Goal: Task Accomplishment & Management: Manage account settings

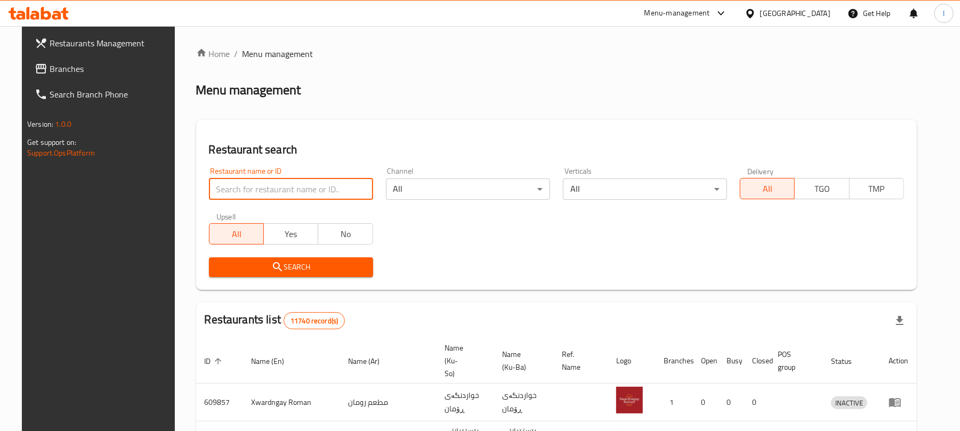
click at [267, 186] on input "search" at bounding box center [291, 189] width 164 height 21
paste input "Bonbon Chocola"
type input "Bonbon Chocola"
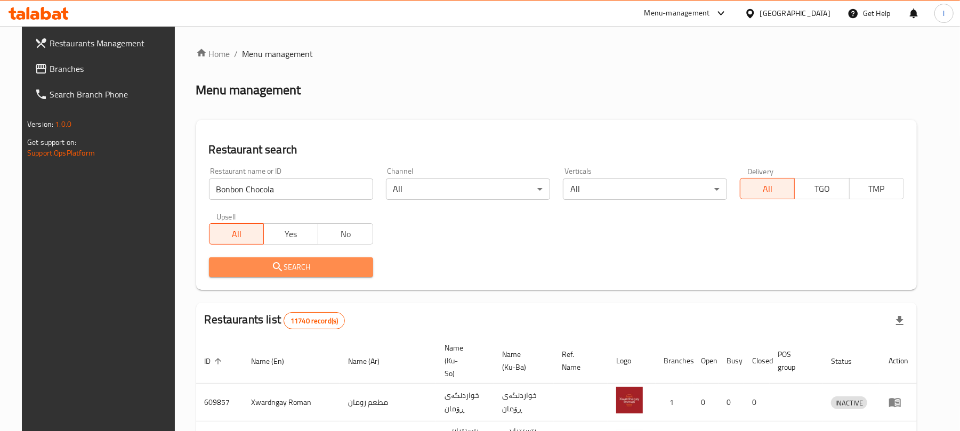
click at [251, 261] on span "Search" at bounding box center [291, 267] width 147 height 13
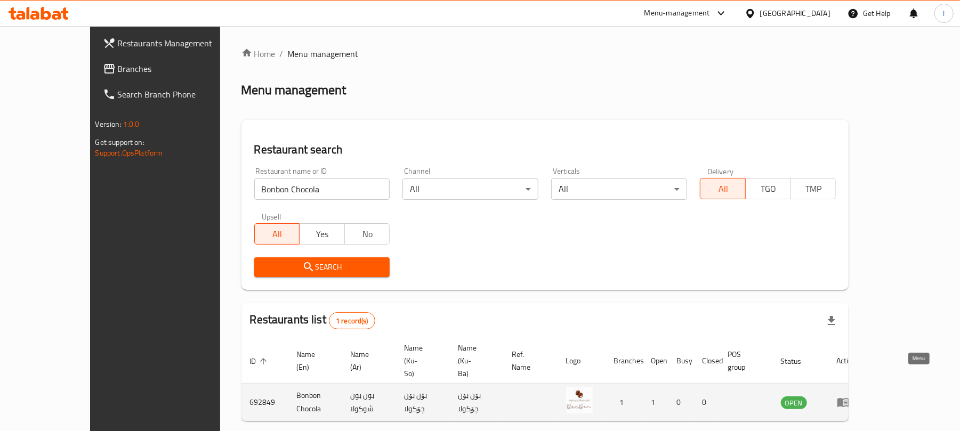
click at [849, 399] on icon "enhanced table" at bounding box center [844, 403] width 12 height 9
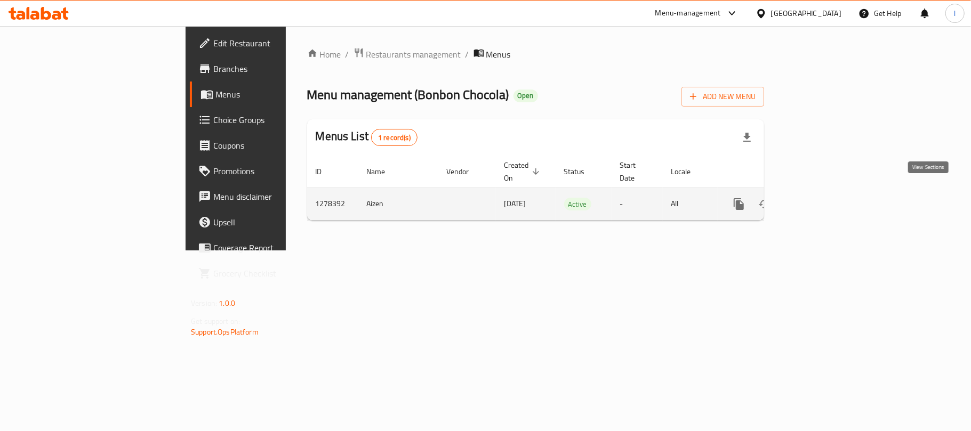
click at [822, 198] on icon "enhanced table" at bounding box center [815, 204] width 13 height 13
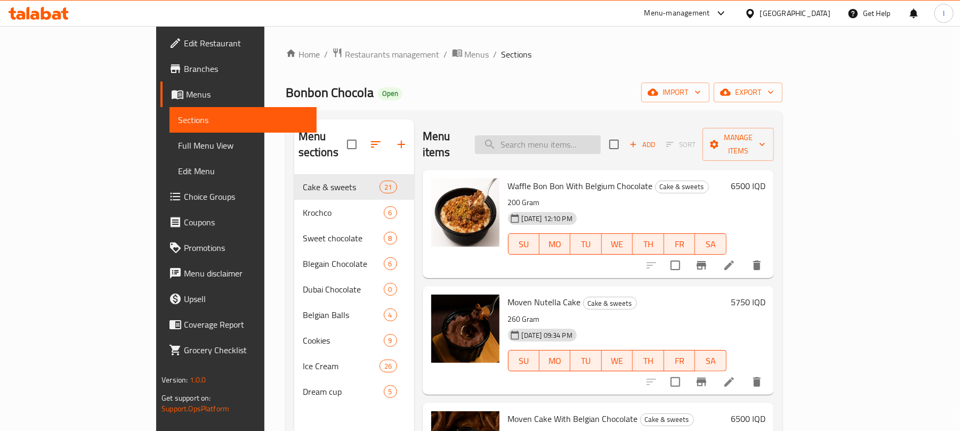
click at [569, 140] on input "search" at bounding box center [538, 144] width 126 height 19
paste input "Sweet Toffee Cranchy"
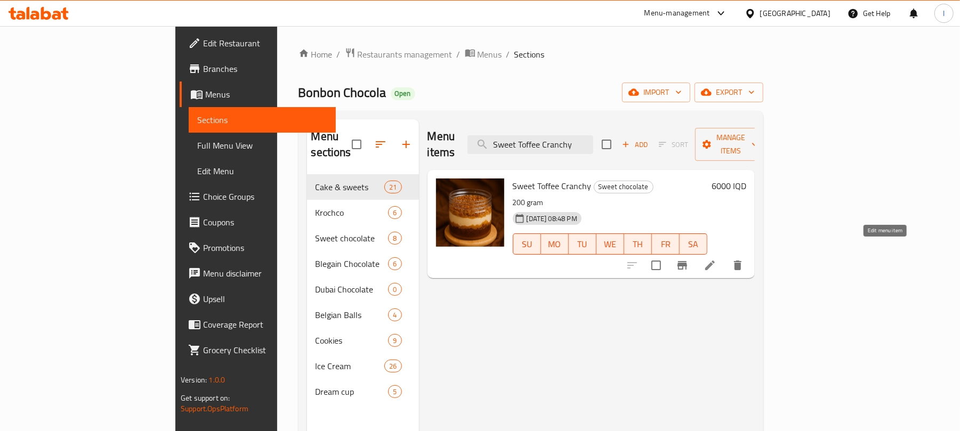
type input "Sweet Toffee Cranchy"
click at [717, 259] on icon at bounding box center [710, 265] width 13 height 13
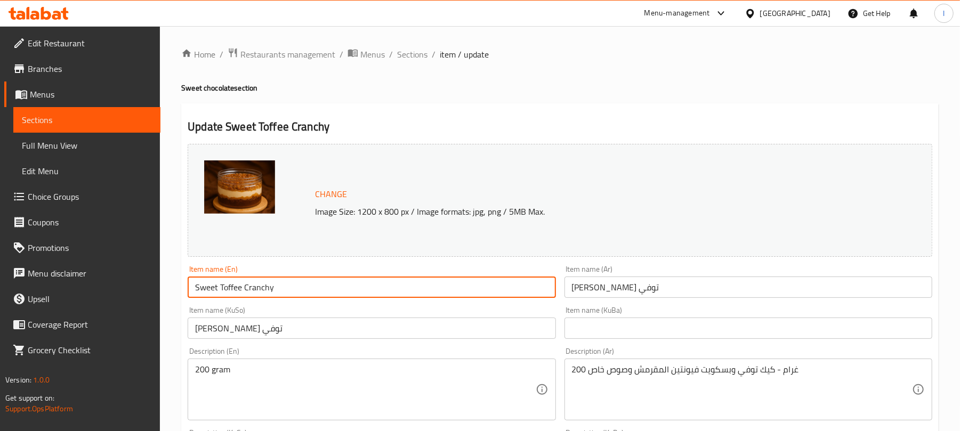
click at [314, 289] on input "Sweet Toffee Cranchy" at bounding box center [372, 287] width 368 height 21
click at [257, 286] on input "Sweet Toffee Cranchy" at bounding box center [372, 287] width 368 height 21
type input "Sweet Toffee Crunchy"
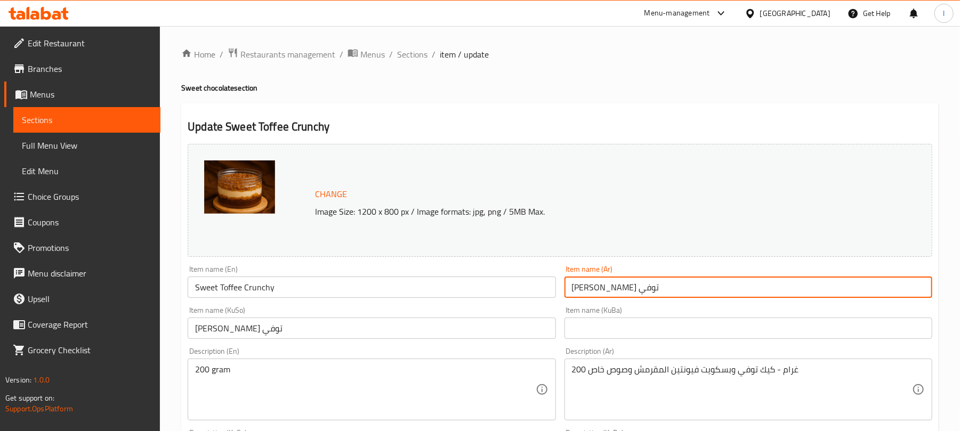
click at [654, 293] on input "[PERSON_NAME] توفي" at bounding box center [749, 287] width 368 height 21
drag, startPoint x: 902, startPoint y: 289, endPoint x: 875, endPoint y: 293, distance: 27.4
click at [875, 293] on input "[PERSON_NAME] توفي" at bounding box center [749, 287] width 368 height 21
click at [818, 292] on input "سويت توفي" at bounding box center [749, 287] width 368 height 21
paste input "كرانشي"
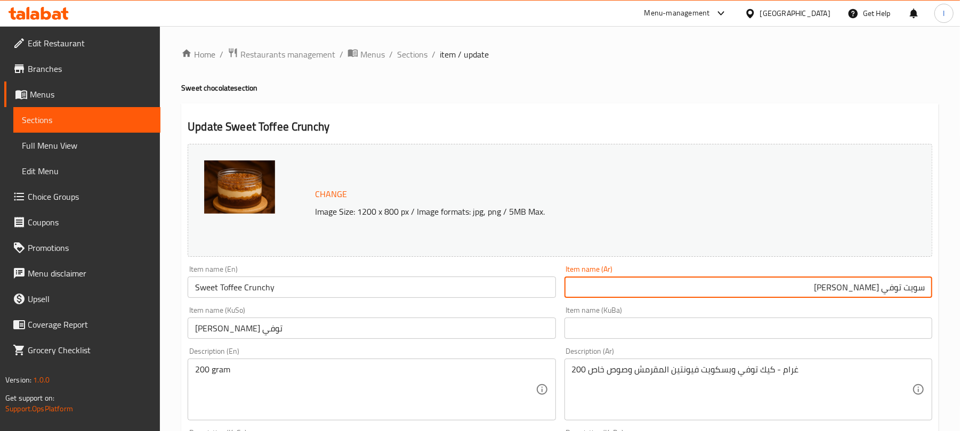
type input "سويت توفي [PERSON_NAME]"
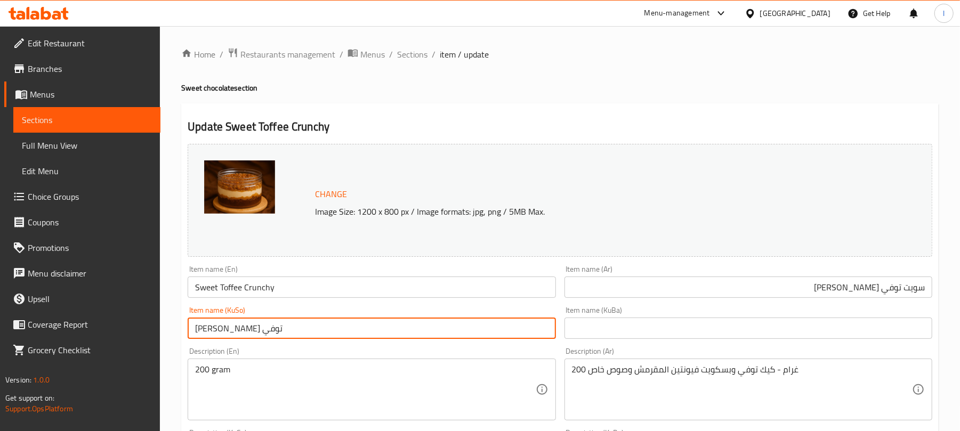
click at [278, 327] on input "[PERSON_NAME] توفي" at bounding box center [372, 328] width 368 height 21
drag, startPoint x: 459, startPoint y: 325, endPoint x: 696, endPoint y: 323, distance: 237.3
click at [696, 323] on div "Change Image Size: 1200 x 800 px / Image formats: jpg, png / 5MB Max. Item name…" at bounding box center [559, 439] width 753 height 598
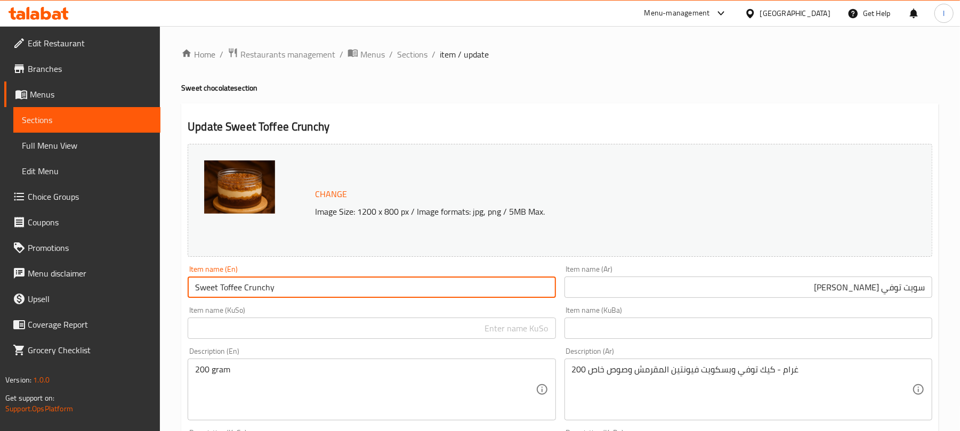
click at [316, 288] on input "Sweet Toffee Crunchy" at bounding box center [372, 287] width 368 height 21
click at [271, 337] on input "text" at bounding box center [372, 328] width 368 height 21
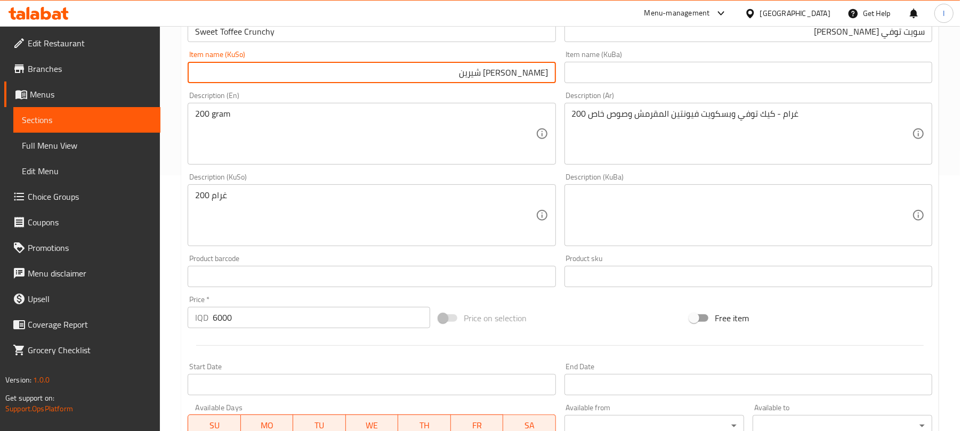
scroll to position [261, 0]
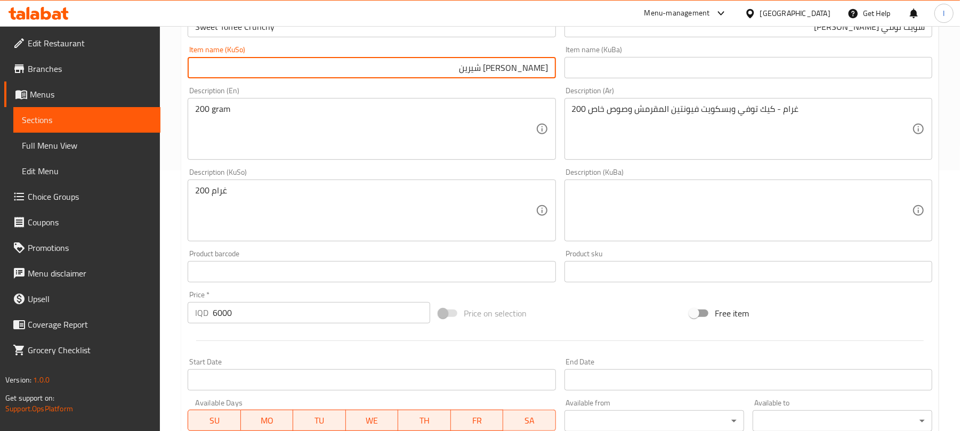
type input "[PERSON_NAME] شیرین"
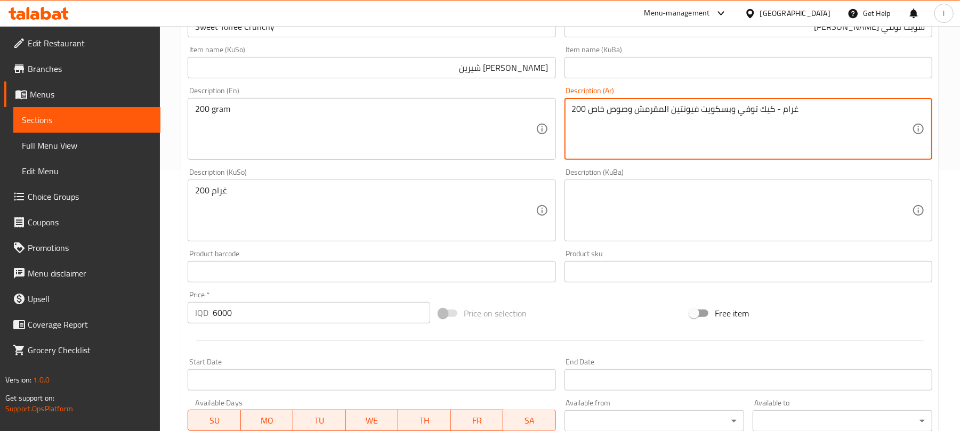
click at [632, 105] on textarea "200 غرام - كيك توفي وبسكويت فيونتين المقرمش وصوص خاص" at bounding box center [742, 129] width 340 height 51
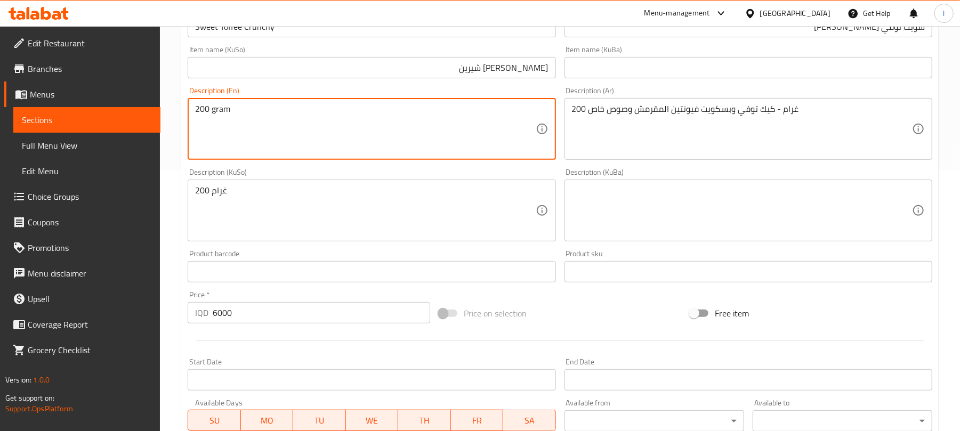
drag, startPoint x: 278, startPoint y: 120, endPoint x: 55, endPoint y: 110, distance: 223.1
paste textarea "g crunchy toffee biscuit cake with special sauce"
click at [212, 110] on textarea "200g crunchy toffee biscuit cake with special sauce" at bounding box center [365, 129] width 340 height 51
type textarea "200 Gm crunchy toffee biscuit cake with special sauce"
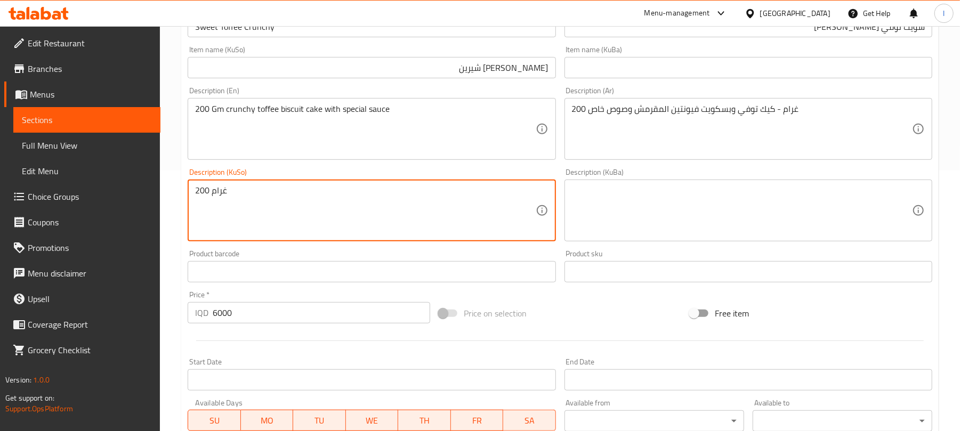
drag, startPoint x: 252, startPoint y: 189, endPoint x: 99, endPoint y: 173, distance: 153.8
type textarea "200 گم"
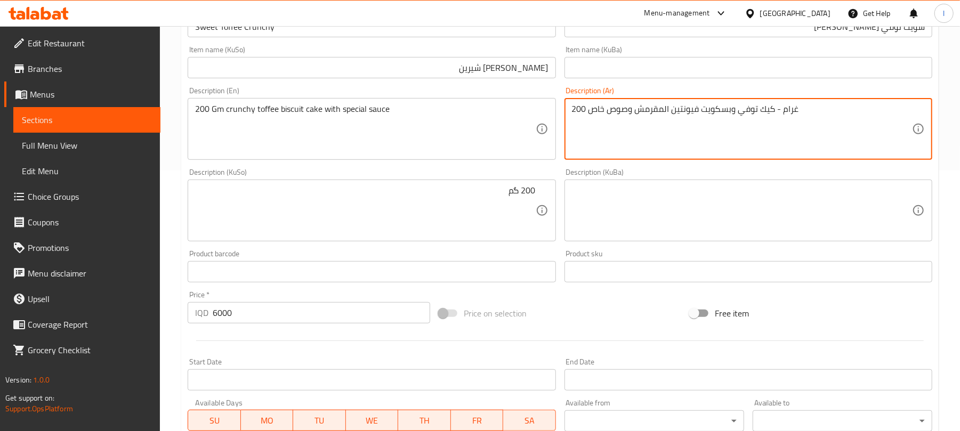
click at [631, 118] on textarea "200 غرام - كيك توفي وبسكويت فيونتين المقرمش وصوص خاص" at bounding box center [742, 129] width 340 height 51
paste textarea "[PERSON_NAME] توفي [PERSON_NAME] فيوتين"
type textarea "200 [PERSON_NAME] توفي [PERSON_NAME] فيوتين مقرمش وصوص خاص"
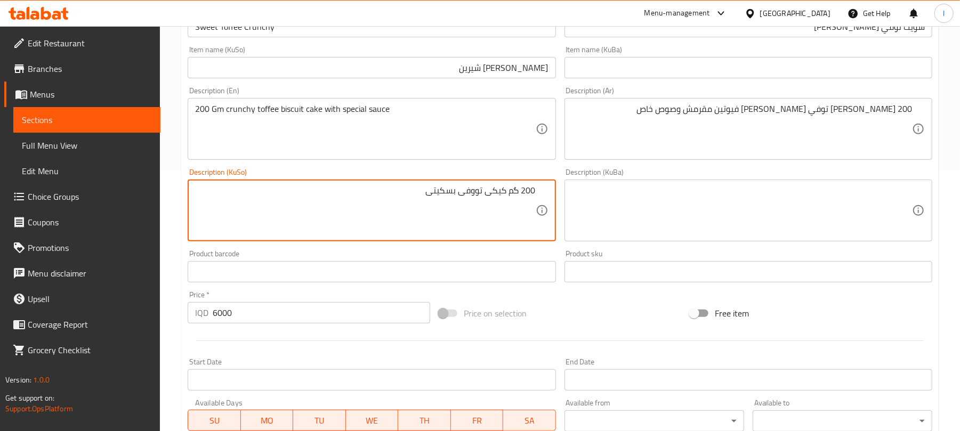
type textarea "200 گم کیکی تووفی بسکیتی"
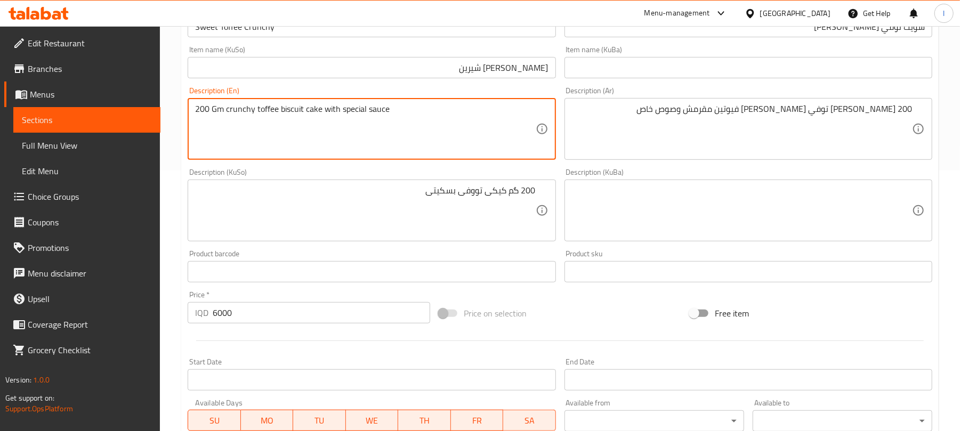
paste textarea "Futin"
click at [267, 110] on textarea "200 Gm crunchy Futin toffee biscuit cake with special sauce" at bounding box center [365, 129] width 340 height 51
drag, startPoint x: 267, startPoint y: 110, endPoint x: 248, endPoint y: 147, distance: 41.5
click at [248, 147] on textarea "200 Gm crunchy Futin toffee biscuit cake with special sauce" at bounding box center [365, 129] width 340 height 51
type textarea "200 Gm crunchy Futin toffee biscuit cake with special sauce"
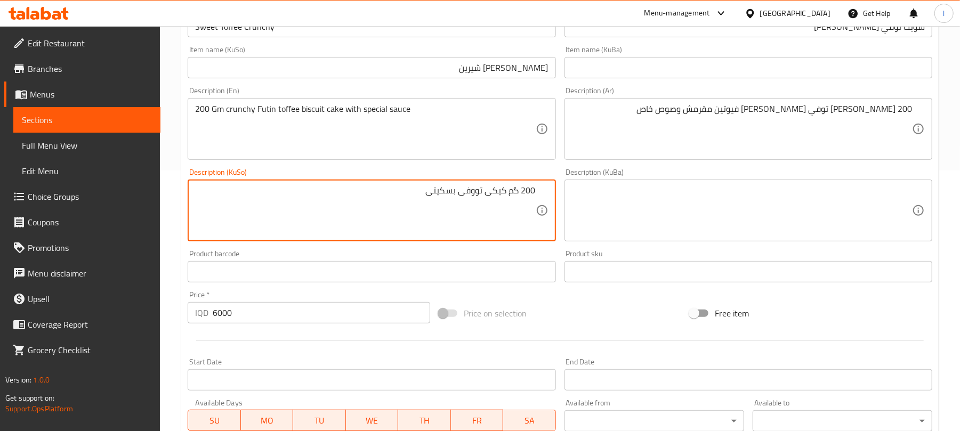
click at [496, 194] on textarea "200 گم کیکی تووفی بسکیتی" at bounding box center [365, 211] width 340 height 51
click at [416, 194] on textarea "200 گم کێکی تووفی بسکیتی" at bounding box center [365, 211] width 340 height 51
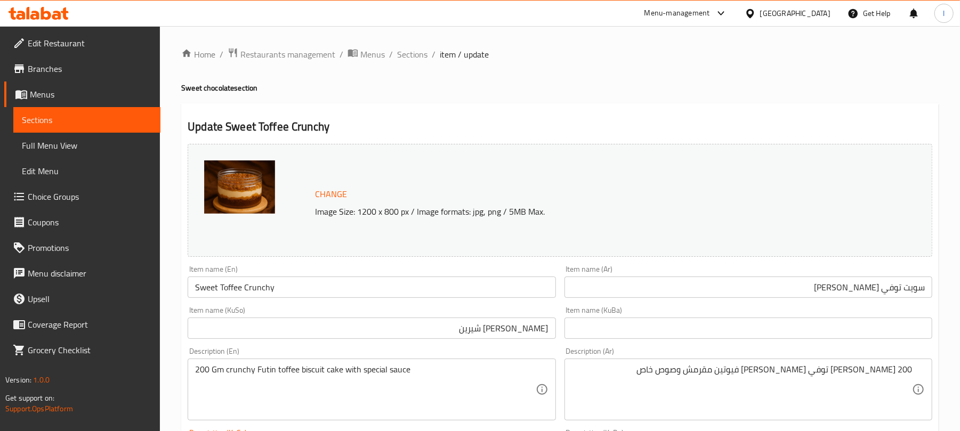
type textarea "200 گم کێکی تووفی بسکیتی فیوتینی کریسپی و [PERSON_NAME]"
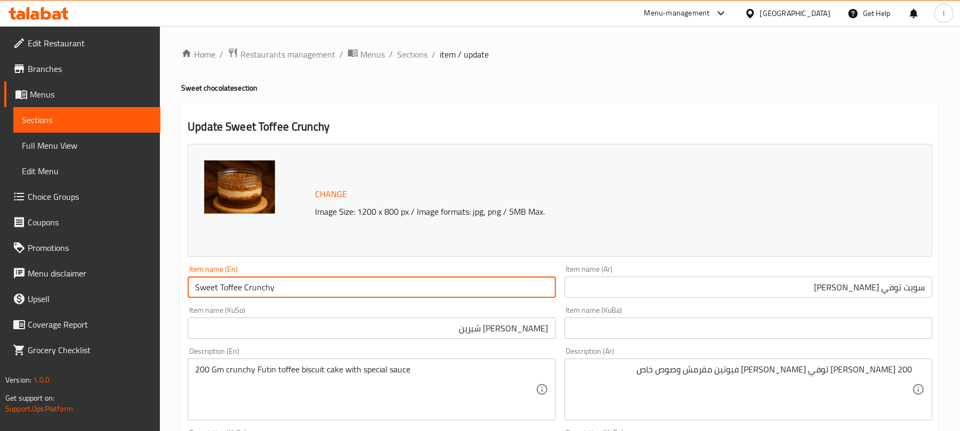
drag, startPoint x: 244, startPoint y: 286, endPoint x: 294, endPoint y: 284, distance: 50.7
click at [294, 284] on input "Sweet Toffee Crunchy" at bounding box center [372, 287] width 368 height 21
click at [471, 329] on input "[PERSON_NAME] شیرین" at bounding box center [372, 328] width 368 height 21
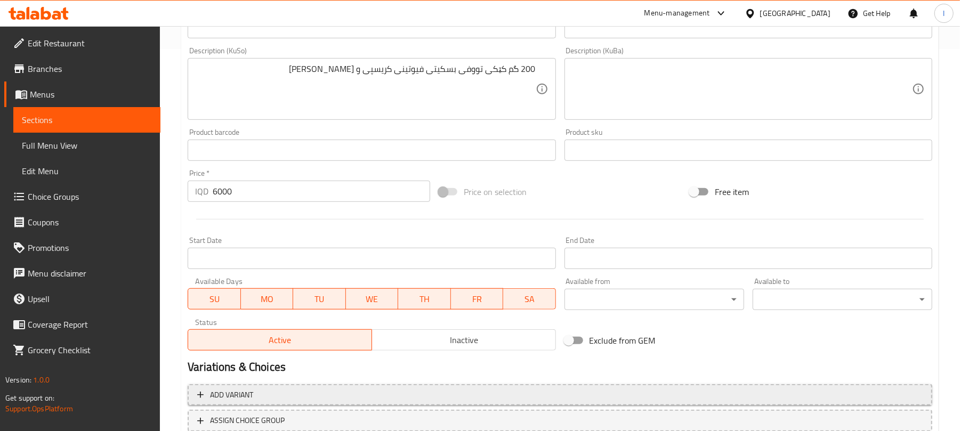
scroll to position [459, 0]
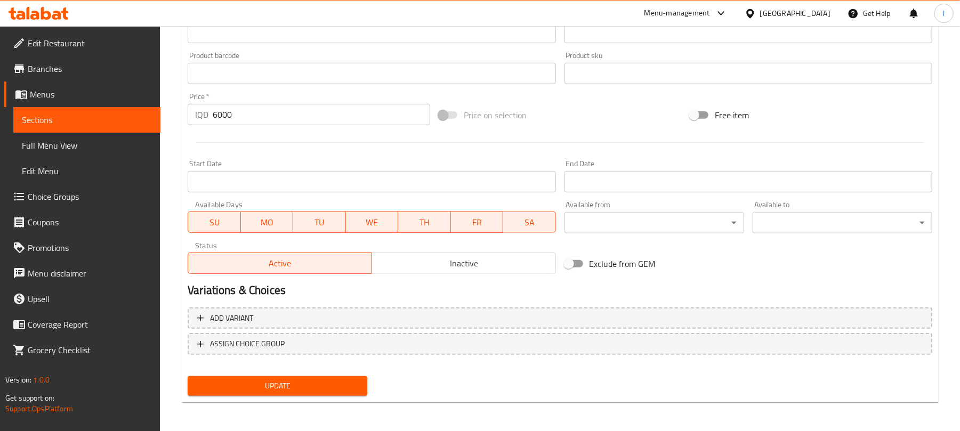
click at [314, 391] on span "Update" at bounding box center [277, 386] width 163 height 13
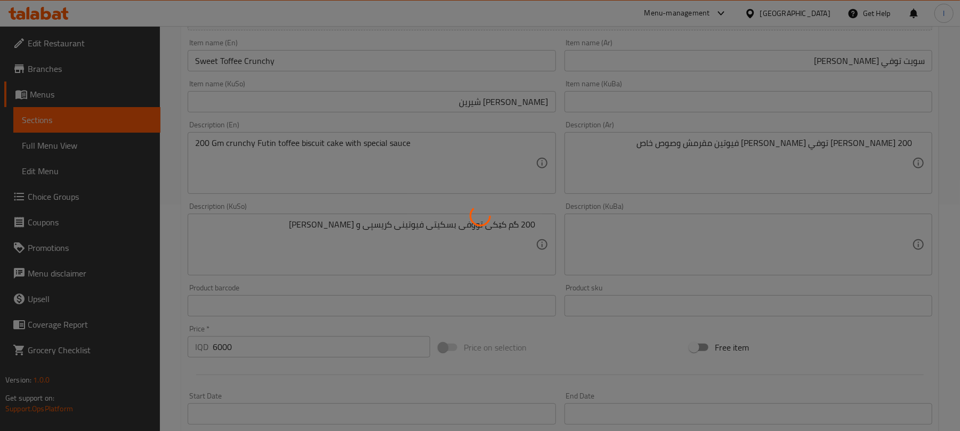
scroll to position [198, 0]
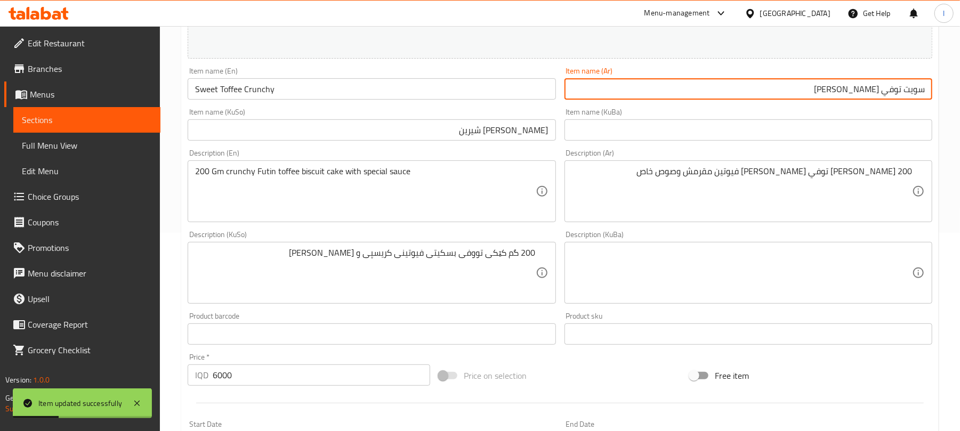
drag, startPoint x: 880, startPoint y: 89, endPoint x: 822, endPoint y: 91, distance: 57.6
click at [822, 91] on input "سويت توفي [PERSON_NAME]" at bounding box center [749, 88] width 368 height 21
click at [926, 88] on input "سويت توفي [PERSON_NAME]" at bounding box center [749, 88] width 368 height 21
paste input "كرانشي"
drag, startPoint x: 849, startPoint y: 92, endPoint x: 771, endPoint y: 90, distance: 78.4
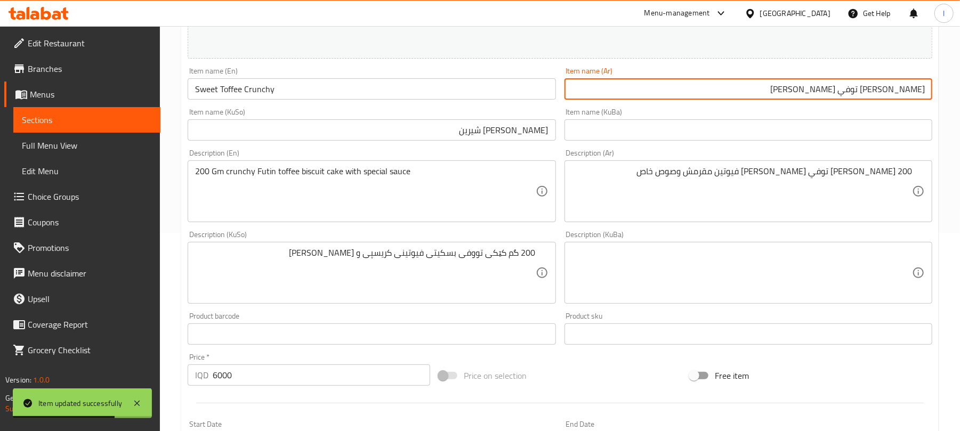
click at [771, 90] on input "[PERSON_NAME] توفي [PERSON_NAME]" at bounding box center [749, 88] width 368 height 21
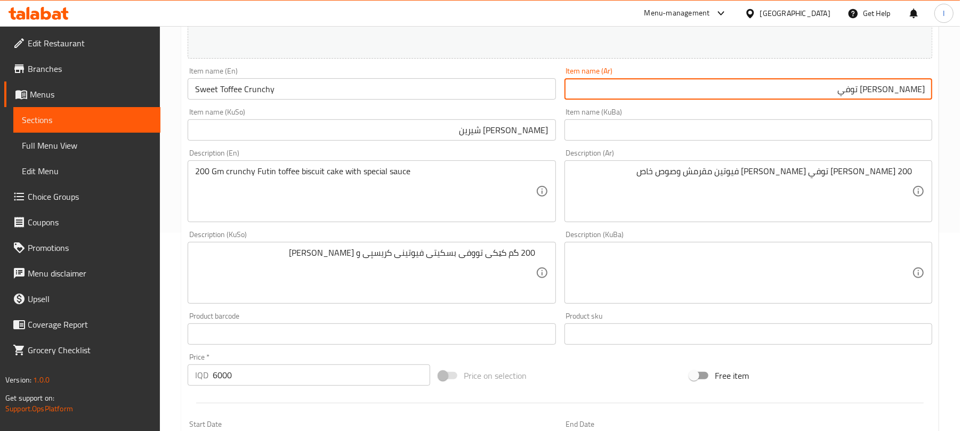
drag, startPoint x: 873, startPoint y: 88, endPoint x: 835, endPoint y: 86, distance: 37.9
click at [835, 86] on input "[PERSON_NAME] توفي" at bounding box center [749, 88] width 368 height 21
click at [830, 88] on input "[PERSON_NAME] توفي" at bounding box center [749, 88] width 368 height 21
drag, startPoint x: 871, startPoint y: 86, endPoint x: 839, endPoint y: 92, distance: 32.5
click at [839, 92] on input "[PERSON_NAME] توفي" at bounding box center [749, 88] width 368 height 21
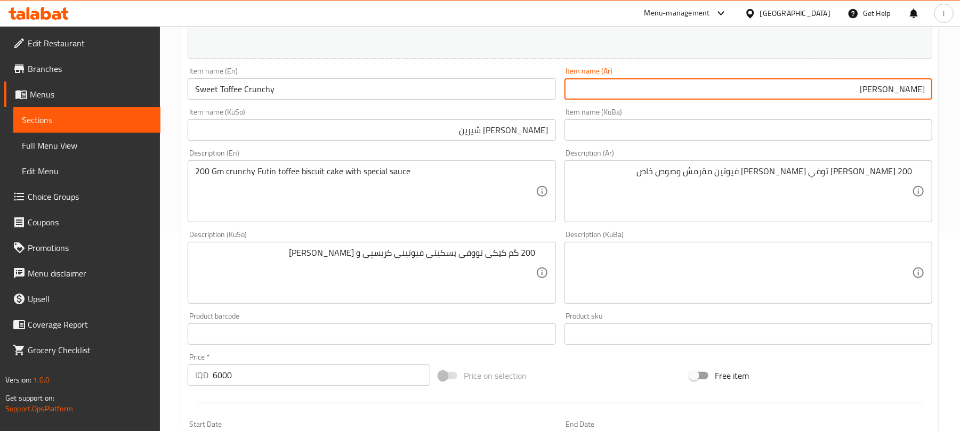
click at [896, 90] on input "[PERSON_NAME]" at bounding box center [749, 88] width 368 height 21
paste input "وفي"
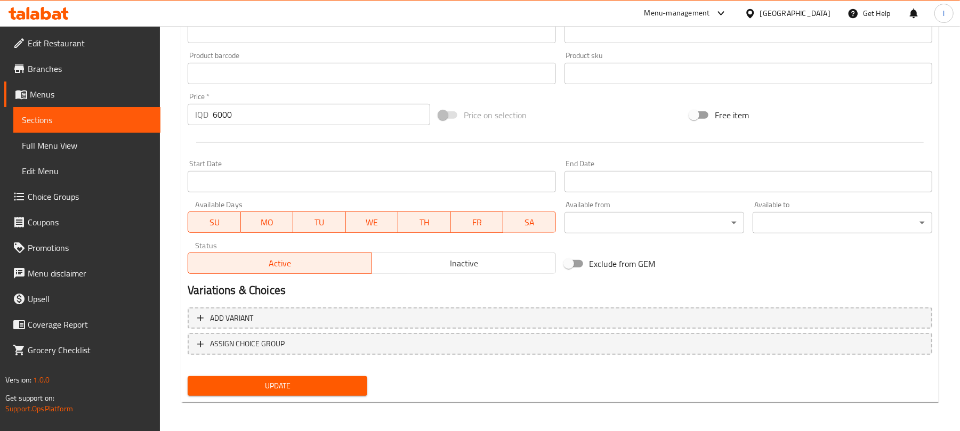
type input "كرانشي توفي [PERSON_NAME]"
click at [358, 384] on span "Update" at bounding box center [277, 386] width 163 height 13
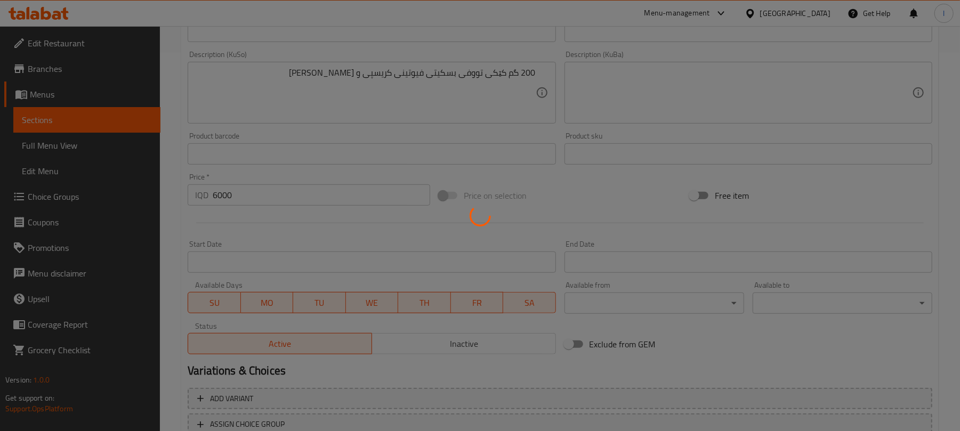
scroll to position [198, 0]
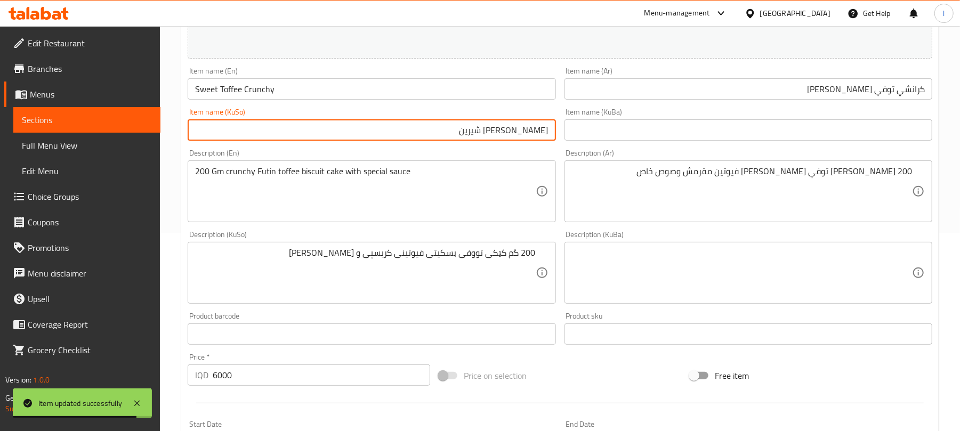
click at [519, 135] on input "[PERSON_NAME] شیرین" at bounding box center [372, 129] width 368 height 21
drag, startPoint x: 520, startPoint y: 131, endPoint x: 500, endPoint y: 131, distance: 20.8
click at [500, 131] on input "[PERSON_NAME] شیرین" at bounding box center [372, 129] width 368 height 21
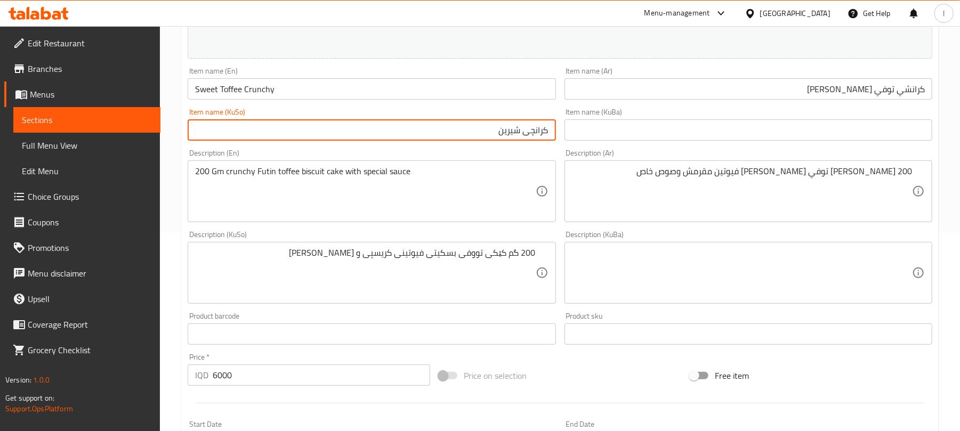
click at [546, 128] on input "کرانچی شیرین" at bounding box center [372, 129] width 368 height 21
click at [547, 129] on input "کرانچی شیرین" at bounding box center [372, 129] width 368 height 21
paste input "تووفی"
type input "تووفی [PERSON_NAME]"
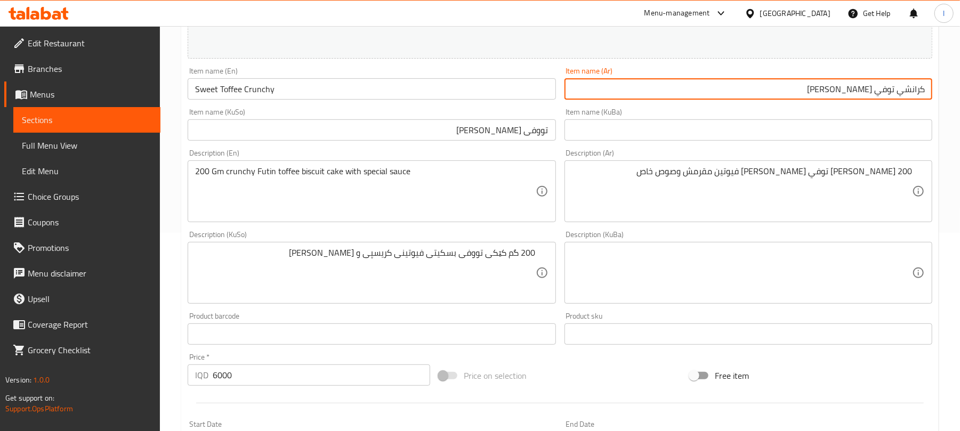
drag, startPoint x: 894, startPoint y: 92, endPoint x: 888, endPoint y: 94, distance: 5.7
click at [888, 94] on input "كرانشي توفي [PERSON_NAME]" at bounding box center [749, 88] width 368 height 21
click at [894, 92] on input "كرانشي توفي [PERSON_NAME]" at bounding box center [749, 88] width 368 height 21
drag, startPoint x: 895, startPoint y: 91, endPoint x: 875, endPoint y: 97, distance: 20.7
click at [875, 97] on input "كرانشي توفي [PERSON_NAME]" at bounding box center [749, 88] width 368 height 21
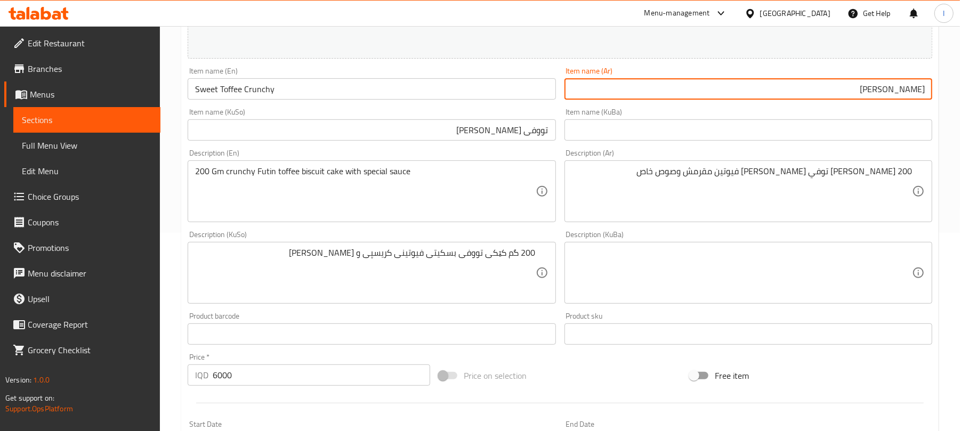
click at [926, 88] on input "[PERSON_NAME]" at bounding box center [749, 88] width 368 height 21
paste input "توفي"
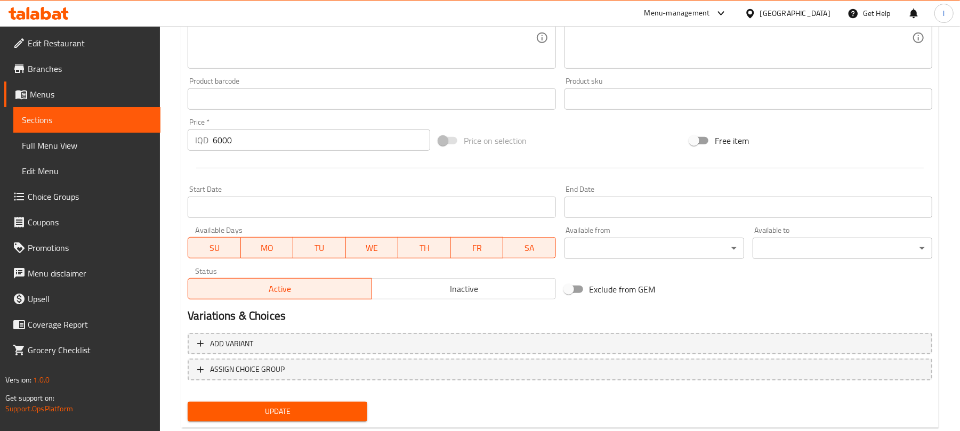
scroll to position [459, 0]
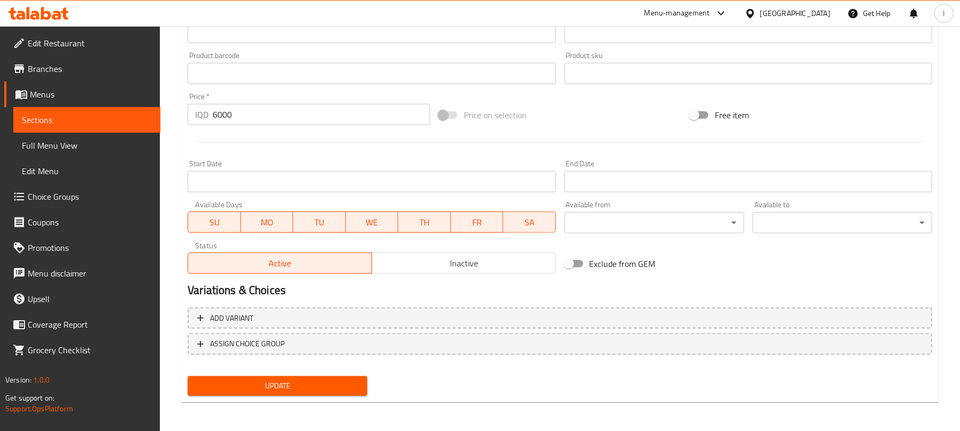
type input "توفي [PERSON_NAME]"
click at [353, 380] on span "Update" at bounding box center [277, 386] width 163 height 13
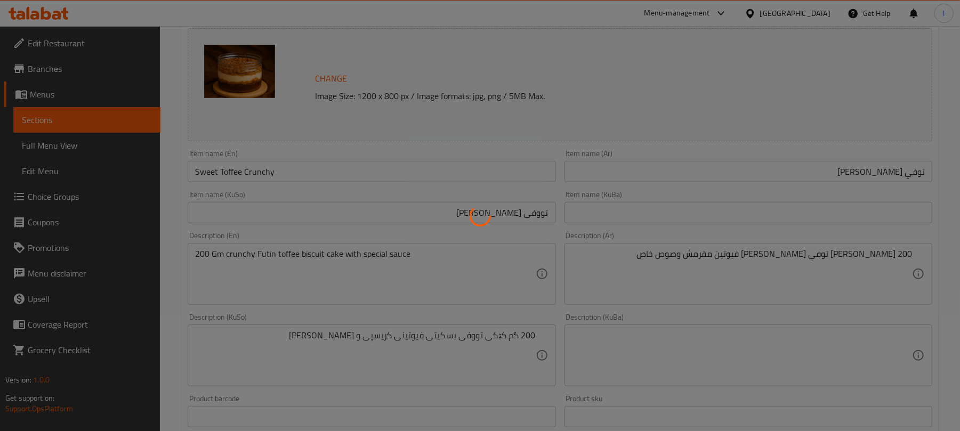
scroll to position [0, 0]
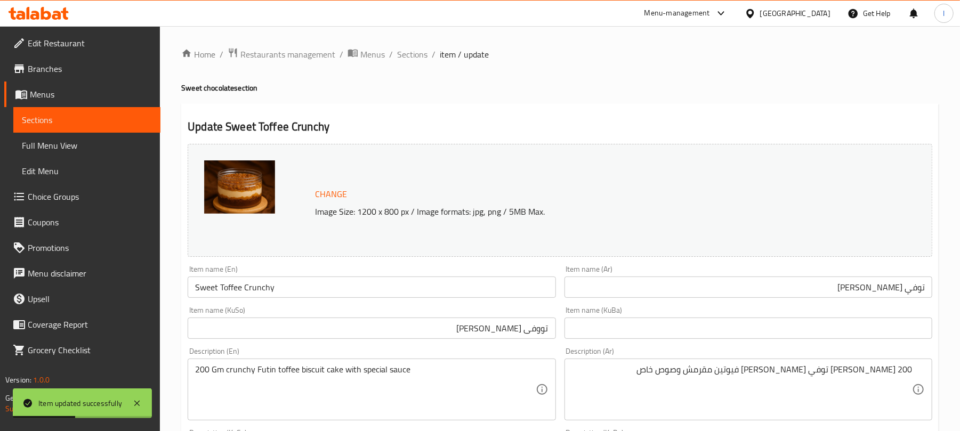
click at [296, 275] on div "Item name (En) Sweet Toffee Crunchy Item name (En)" at bounding box center [372, 282] width 368 height 33
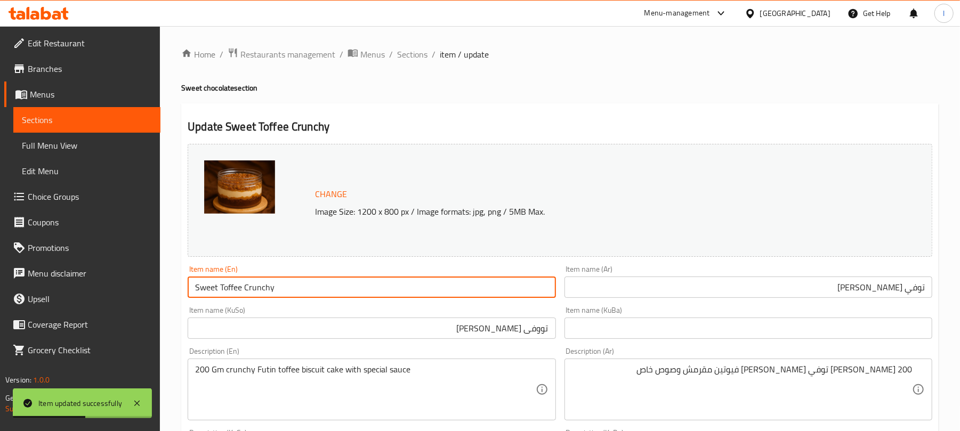
click at [297, 284] on input "Sweet Toffee Crunchy" at bounding box center [372, 287] width 368 height 21
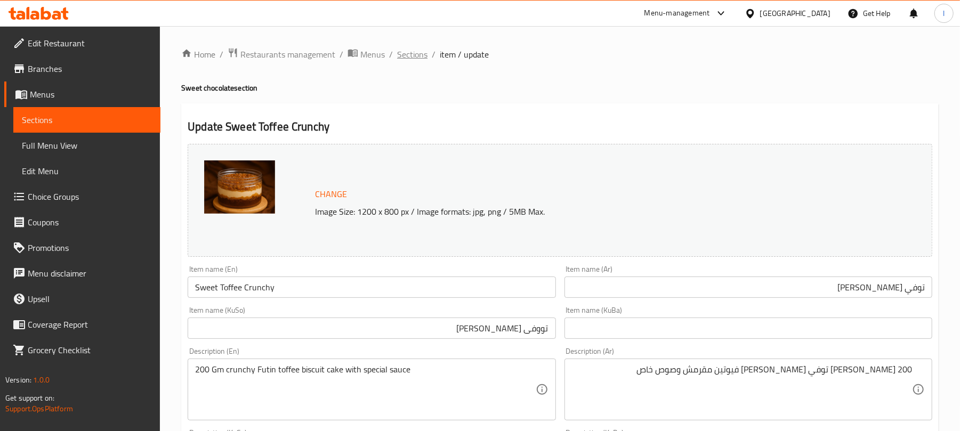
click at [402, 54] on span "Sections" at bounding box center [412, 54] width 30 height 13
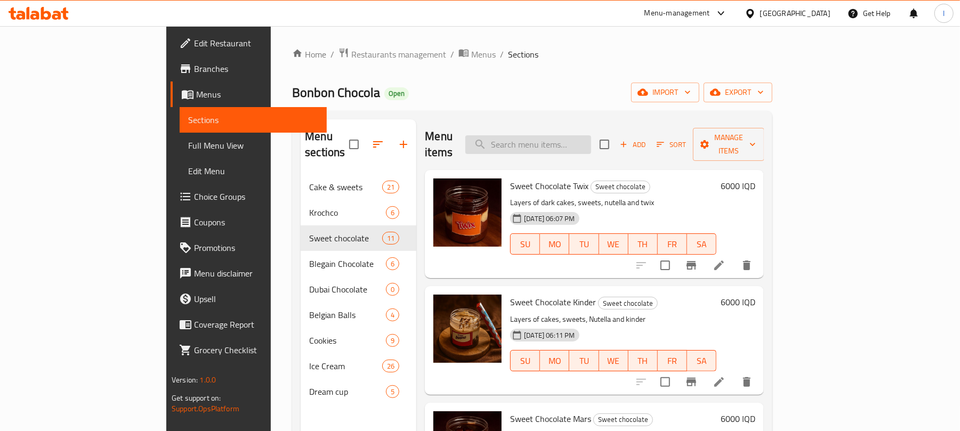
click at [583, 135] on input "search" at bounding box center [528, 144] width 126 height 19
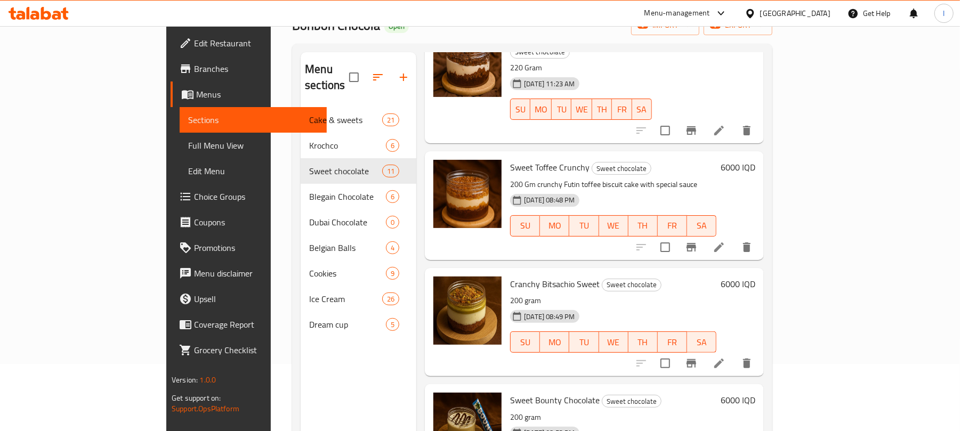
scroll to position [89, 0]
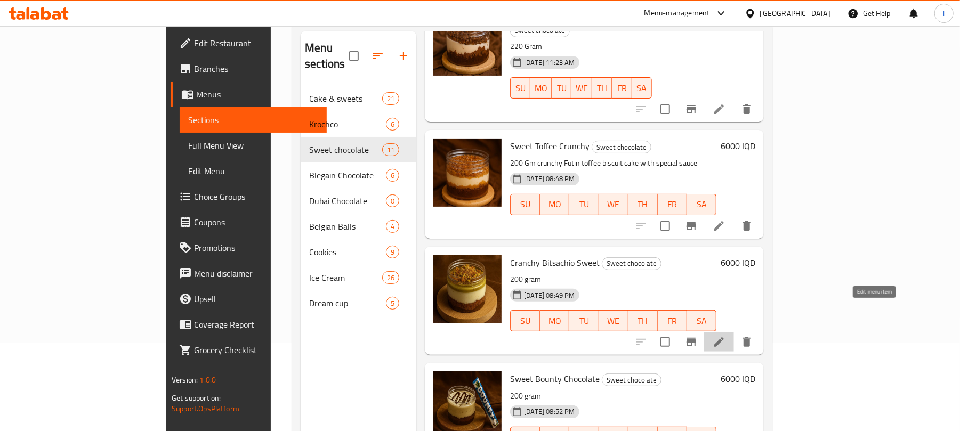
click at [726, 336] on icon at bounding box center [719, 342] width 13 height 13
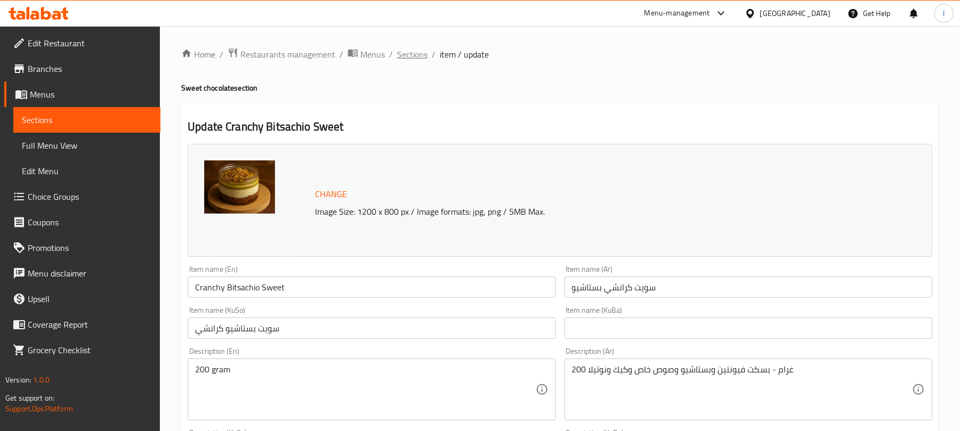
click at [404, 57] on span "Sections" at bounding box center [412, 54] width 30 height 13
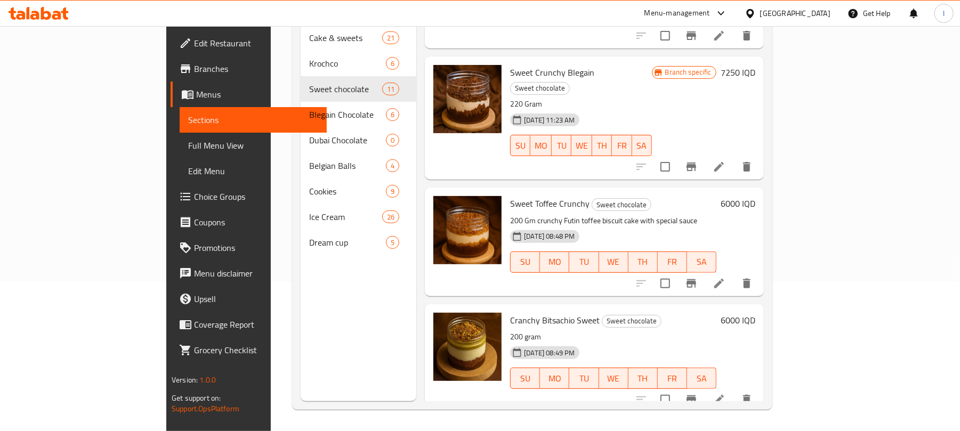
scroll to position [768, 0]
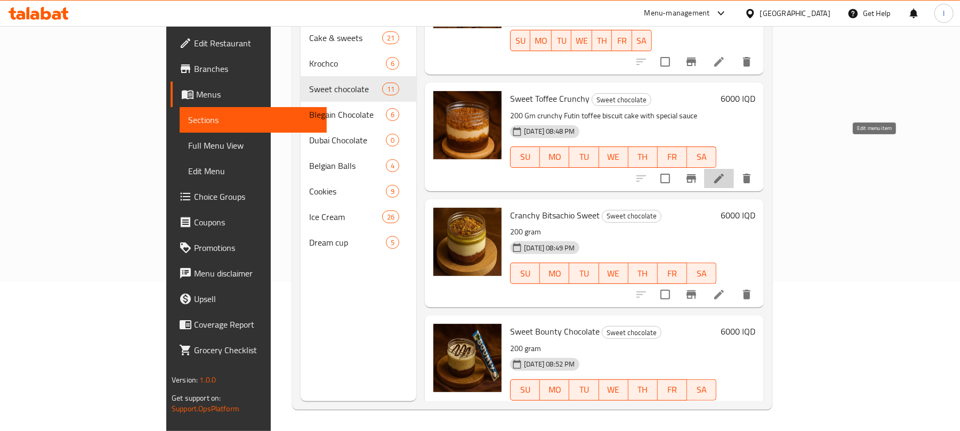
click at [726, 172] on icon at bounding box center [719, 178] width 13 height 13
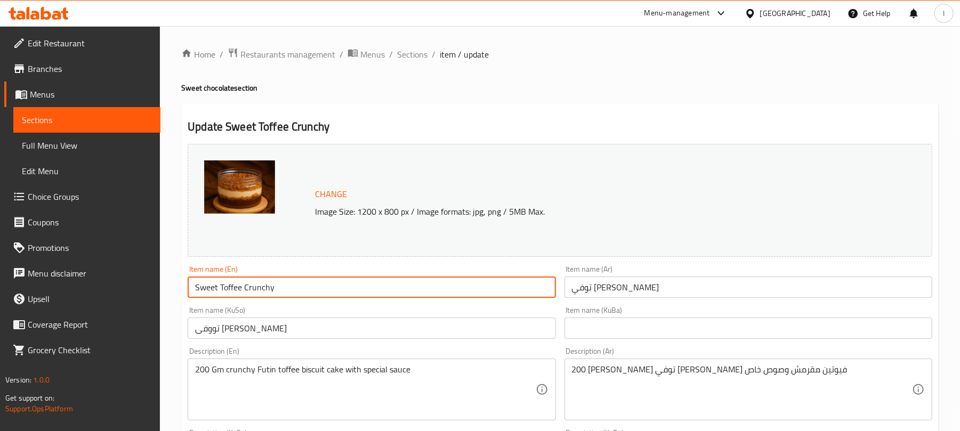
click at [270, 292] on input "Sweet Toffee Crunchy" at bounding box center [372, 287] width 368 height 21
click at [82, 146] on span "Full Menu View" at bounding box center [87, 145] width 130 height 13
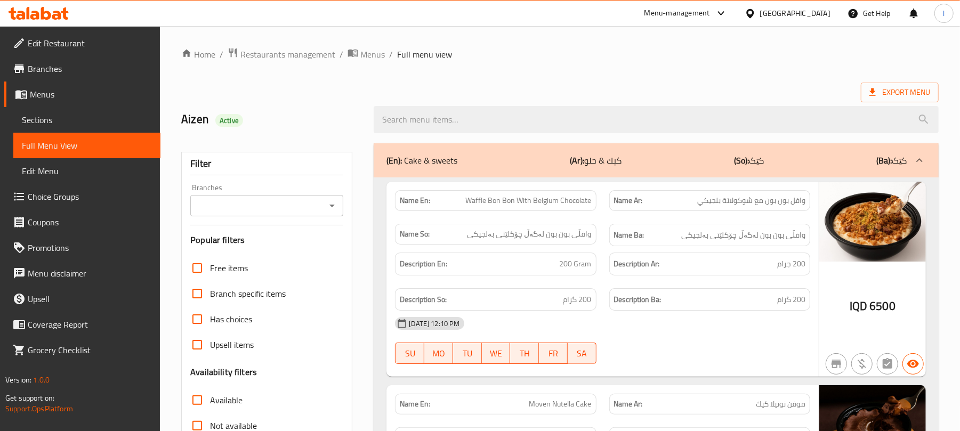
click at [335, 213] on div at bounding box center [332, 205] width 14 height 15
click at [333, 207] on icon "Open" at bounding box center [332, 205] width 13 height 13
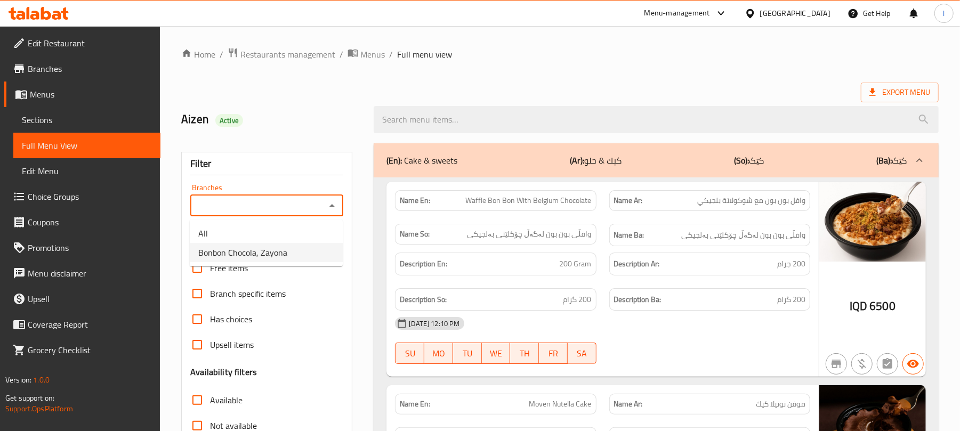
click at [284, 250] on span "Bonbon Chocola, Zayona" at bounding box center [242, 252] width 89 height 13
type input "Bonbon Chocola, Zayona"
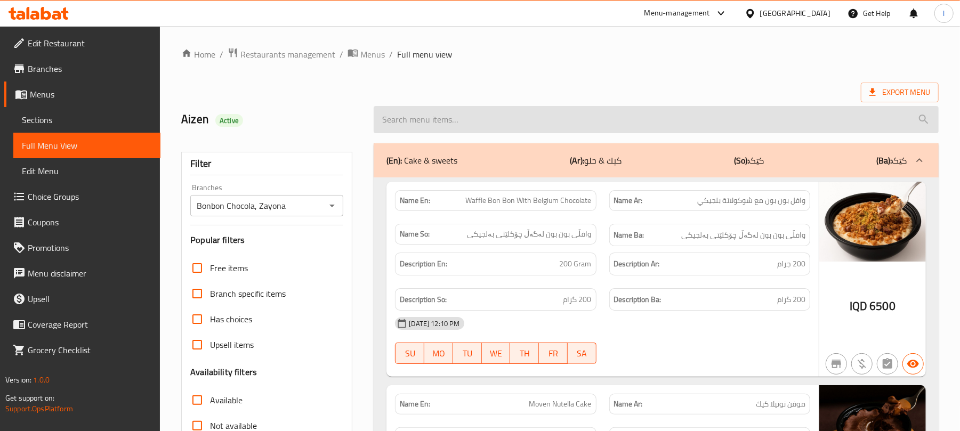
click at [396, 122] on input "search" at bounding box center [656, 119] width 565 height 27
paste input "Sweet Toffee Crunchy"
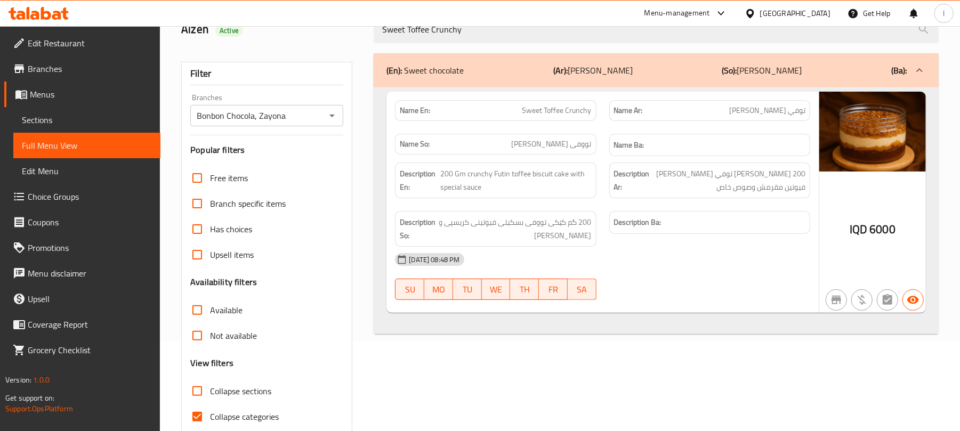
scroll to position [137, 0]
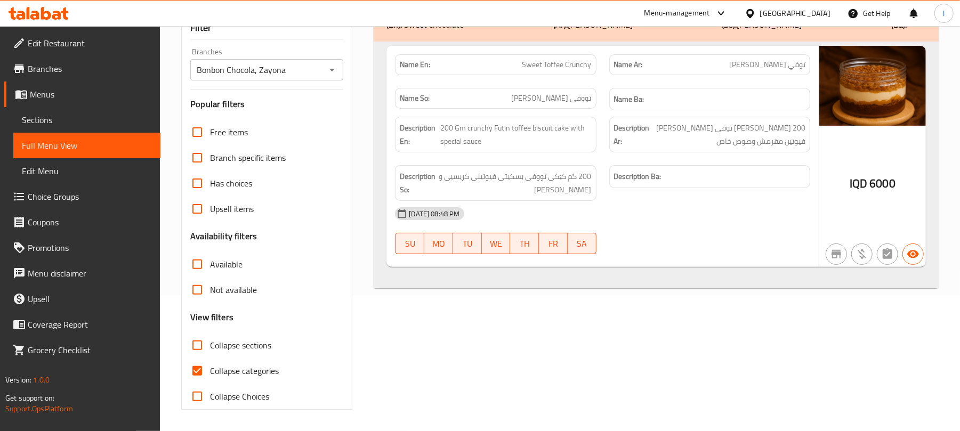
type input "Sweet Toffee Crunchy"
click at [203, 369] on input "Collapse categories" at bounding box center [197, 371] width 26 height 26
checkbox input "false"
